Goal: Navigation & Orientation: Find specific page/section

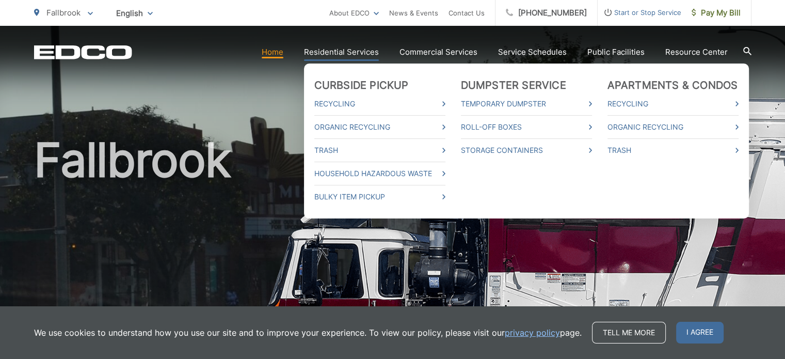
click at [366, 64] on ul "Curbside Pickup Recycling Organic Recycling Trash Household Hazardous Waste Bul…" at bounding box center [526, 141] width 445 height 155
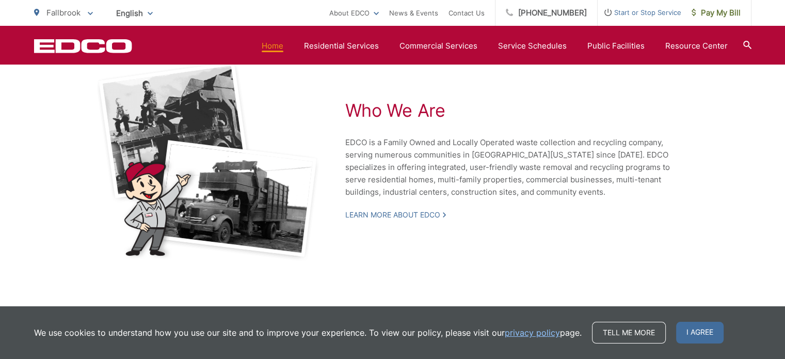
scroll to position [2317, 0]
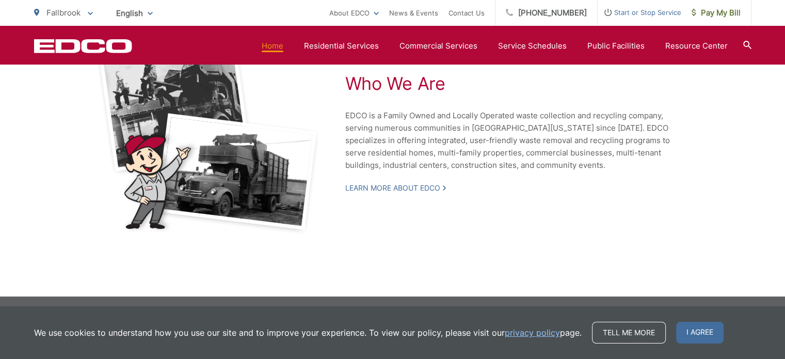
drag, startPoint x: 84, startPoint y: 274, endPoint x: 138, endPoint y: 341, distance: 86.4
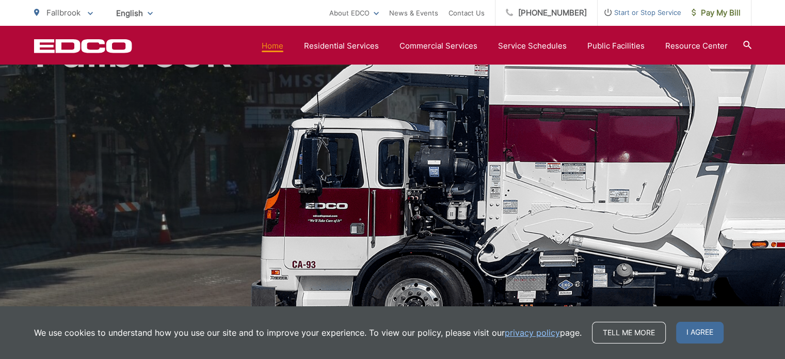
scroll to position [0, 0]
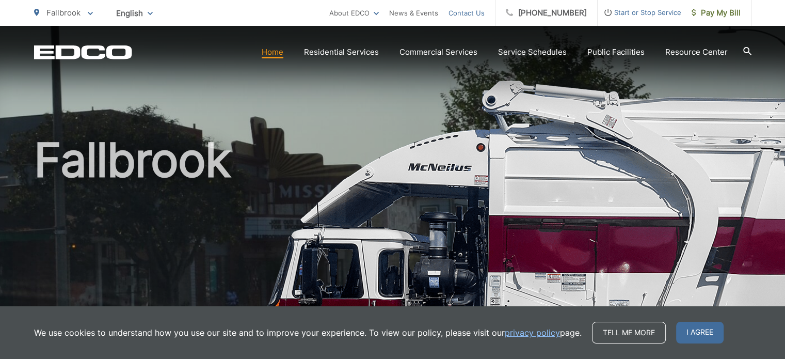
click at [484, 13] on link "Contact Us" at bounding box center [467, 13] width 36 height 12
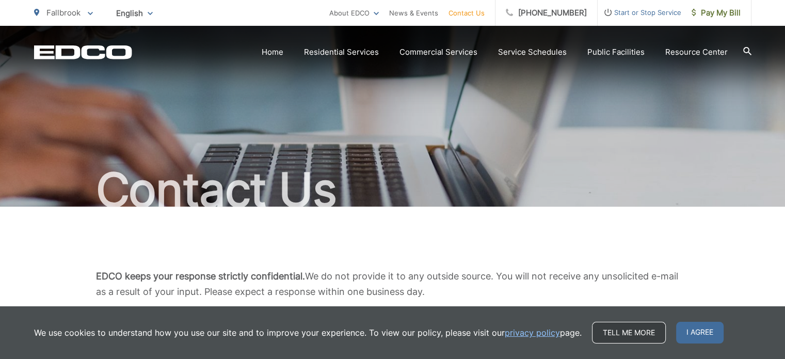
click at [653, 335] on link "Tell me more" at bounding box center [629, 333] width 74 height 22
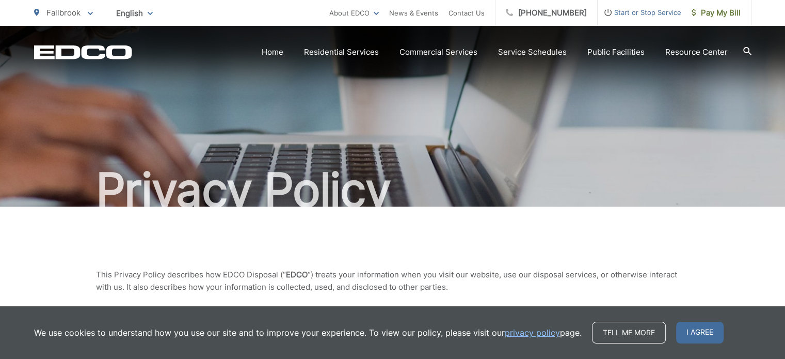
scroll to position [258, 0]
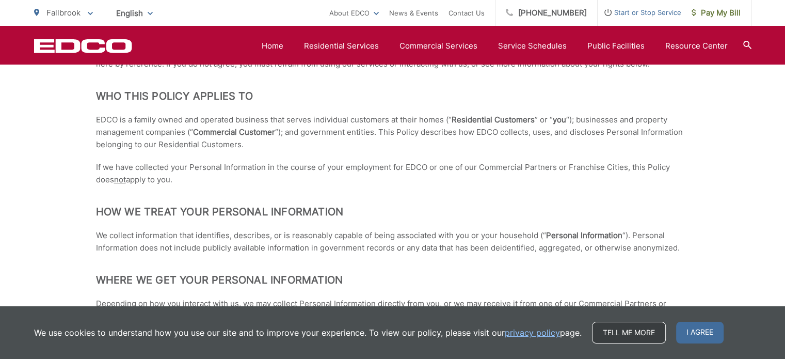
click at [633, 335] on link "Tell me more" at bounding box center [629, 333] width 74 height 22
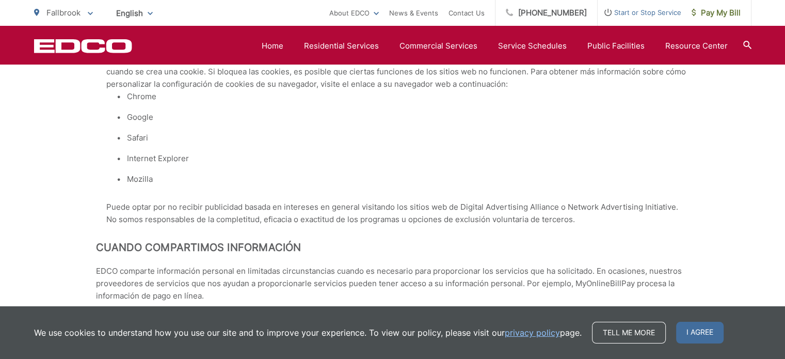
scroll to position [4627, 0]
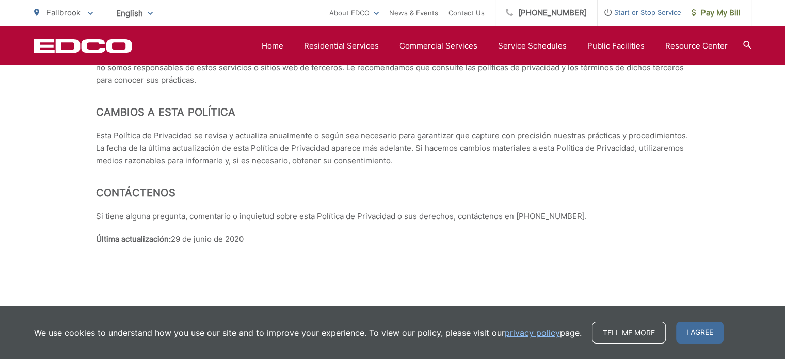
drag, startPoint x: 332, startPoint y: 348, endPoint x: 345, endPoint y: 340, distance: 15.3
click at [695, 332] on span "I agree" at bounding box center [699, 333] width 47 height 22
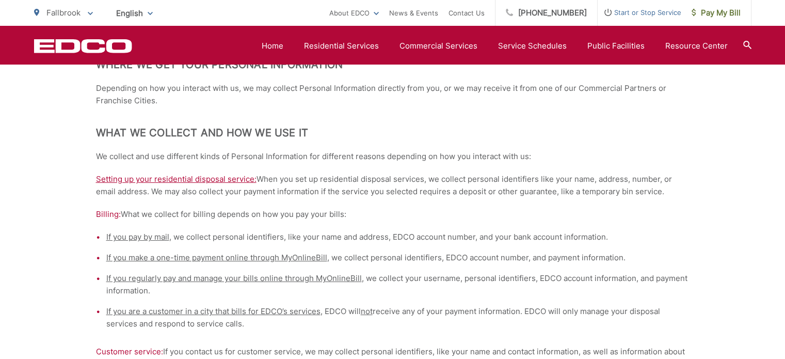
scroll to position [0, 0]
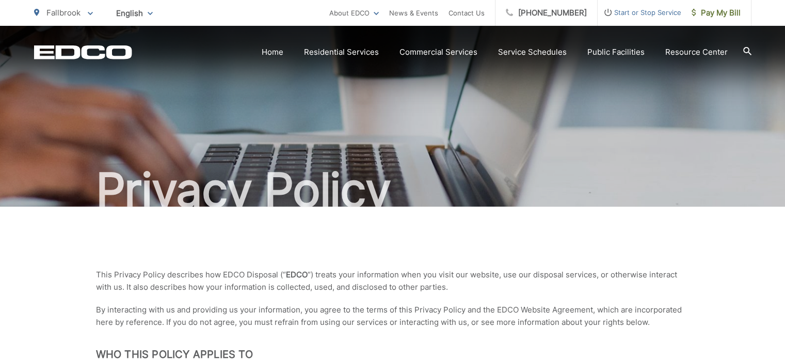
drag, startPoint x: 555, startPoint y: 285, endPoint x: 493, endPoint y: -62, distance: 353.1
